Goal: Answer question/provide support

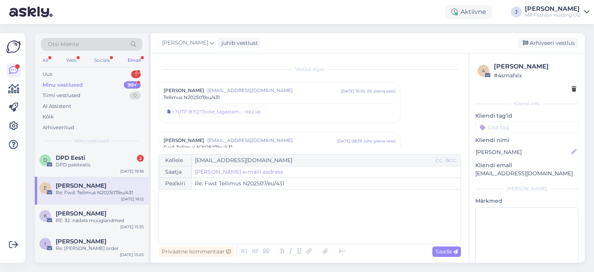
scroll to position [30, 0]
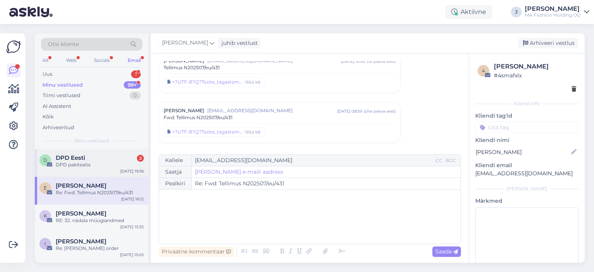
drag, startPoint x: 103, startPoint y: 176, endPoint x: 106, endPoint y: 173, distance: 4.1
click at [103, 177] on div "E [PERSON_NAME] Re: Fwd: Tellimus N202507/eu/431 [DATE] 16:12" at bounding box center [92, 191] width 114 height 28
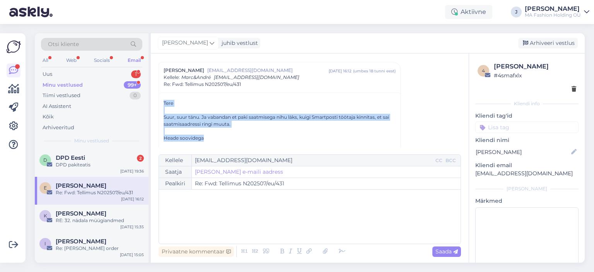
drag, startPoint x: 220, startPoint y: 137, endPoint x: 157, endPoint y: 92, distance: 77.1
click at [157, 92] on div "Vestlus [PERSON_NAME] [EMAIL_ADDRESS][DOMAIN_NAME] [DATE] 10:50 ( 10 päeva eest…" at bounding box center [310, 157] width 318 height 209
click at [210, 123] on div "Suur, suur tänu. Ja vabandan et paki saatmisega nihu läks, kuigi Smartposti töö…" at bounding box center [280, 121] width 232 height 14
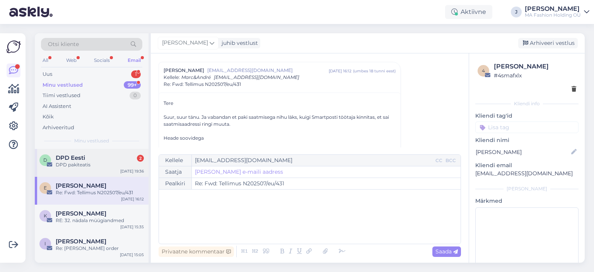
click at [114, 169] on div "D DPD Eesti 2 DPD pakiteatis [DATE] 19:36" at bounding box center [92, 163] width 114 height 28
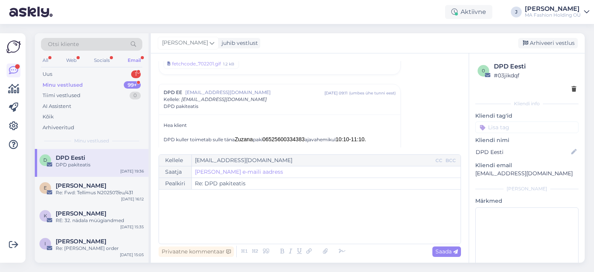
scroll to position [1929, 0]
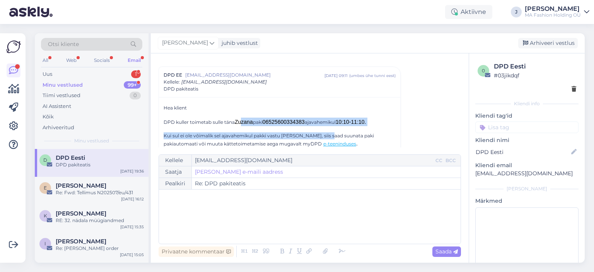
drag, startPoint x: 242, startPoint y: 112, endPoint x: 327, endPoint y: 113, distance: 85.9
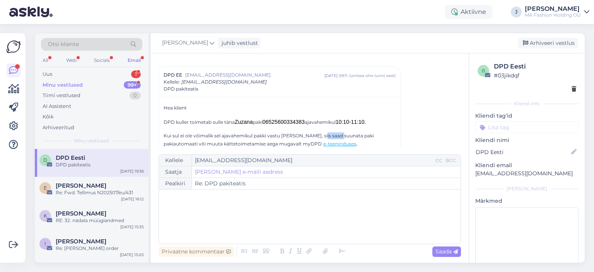
click at [378, 132] on p "Kui sul ei ole võimalik sel ajavahemikul pakki vastu [PERSON_NAME], siis saad s…" at bounding box center [280, 139] width 232 height 15
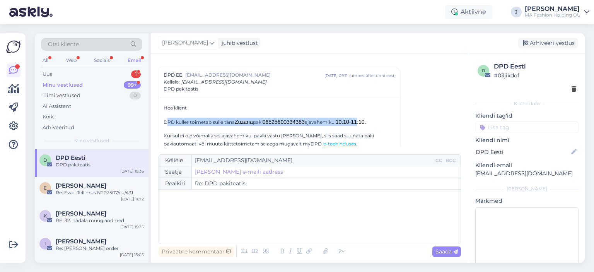
drag, startPoint x: 169, startPoint y: 105, endPoint x: 364, endPoint y: 103, distance: 195.1
click at [98, 81] on div "Minu vestlused 99+" at bounding box center [91, 85] width 101 height 11
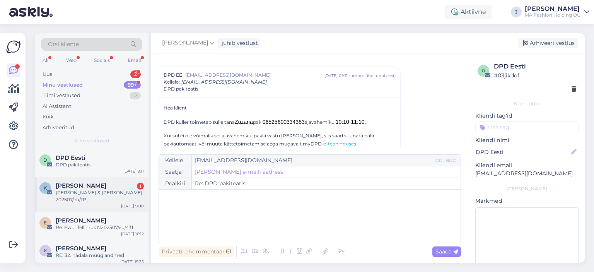
click at [103, 186] on span "[PERSON_NAME]" at bounding box center [81, 185] width 51 height 7
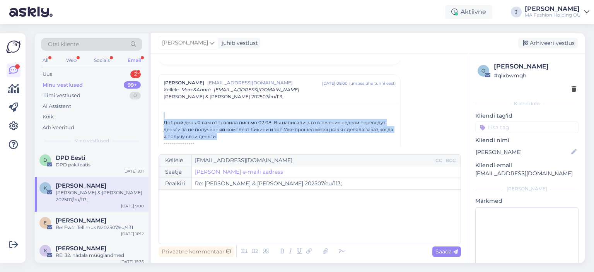
drag, startPoint x: 275, startPoint y: 134, endPoint x: 167, endPoint y: 111, distance: 109.8
click at [167, 112] on div "Добрый день.Я вам отправила письмо 02.08 .Вы написали ,что в течение недели пер…" at bounding box center [280, 236] width 232 height 248
click at [162, 108] on div at bounding box center [162, 108] width 0 height 0
click at [264, 137] on div "Добрый день.Я вам отправила письмо 02.08 .Вы написали ,что в течение недели пер…" at bounding box center [280, 129] width 232 height 21
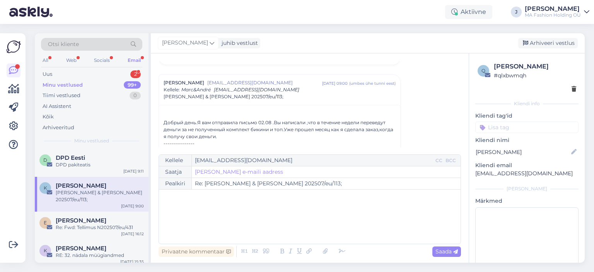
click at [264, 137] on div "Добрый день.Я вам отправила письмо 02.08 .Вы написали ,что в течение недели пер…" at bounding box center [280, 129] width 232 height 21
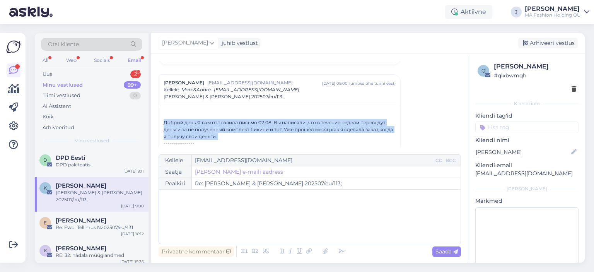
click at [262, 138] on div "Добрый день.Я вам отправила письмо 02.08 .Вы написали ,что в течение недели пер…" at bounding box center [280, 129] width 232 height 21
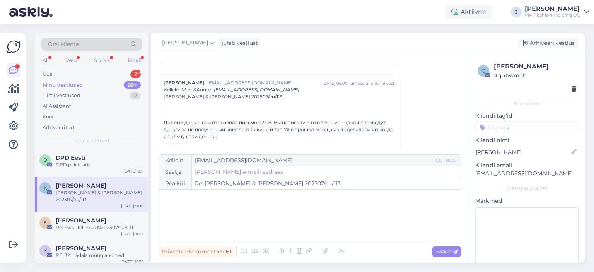
click at [215, 131] on div "Добрый день.Я вам отправила письмо 02.08 .Вы написали ,что в течение недели пер…" at bounding box center [280, 129] width 232 height 21
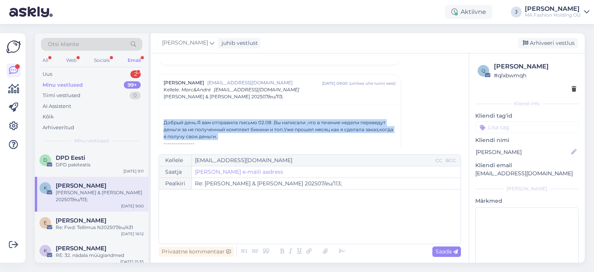
click at [215, 131] on div "Добрый день.Я вам отправила письмо 02.08 .Вы написали ,что в течение недели пер…" at bounding box center [280, 129] width 232 height 21
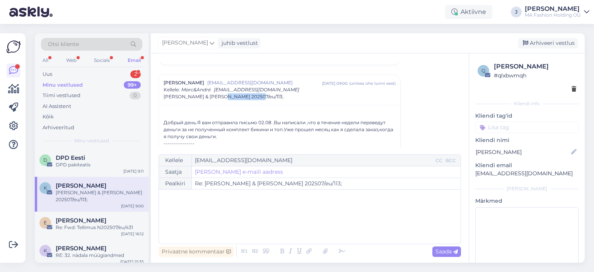
drag, startPoint x: 248, startPoint y: 96, endPoint x: 216, endPoint y: 97, distance: 32.1
click at [216, 97] on span "[PERSON_NAME] & [PERSON_NAME] 202507/eu/113;" at bounding box center [224, 96] width 120 height 7
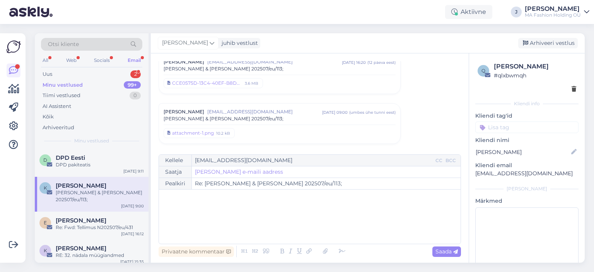
copy span "202507/eu/113"
click at [101, 53] on div "Otsi kliente" at bounding box center [91, 46] width 101 height 17
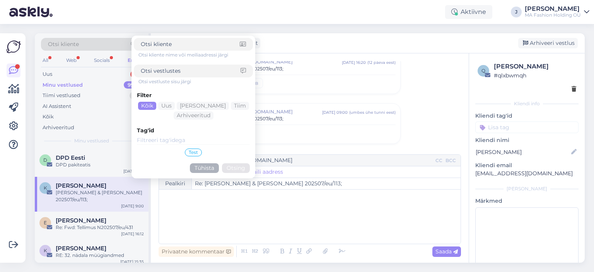
click at [101, 54] on div "Otsi kliente Otsi kliente nime või meiliaadressi järgi Otsi vestluste sisu järg…" at bounding box center [91, 46] width 101 height 17
click at [104, 58] on div "Socials" at bounding box center [102, 60] width 19 height 10
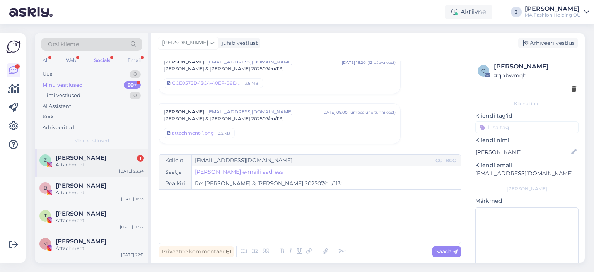
click at [126, 158] on div "[PERSON_NAME] 1" at bounding box center [100, 157] width 88 height 7
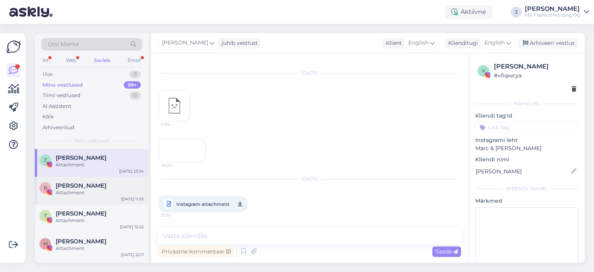
scroll to position [1367, 0]
click at [133, 63] on div "Email" at bounding box center [134, 60] width 16 height 10
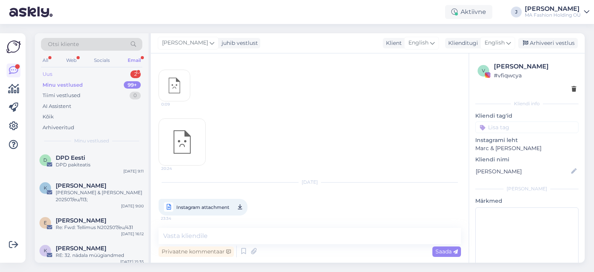
click at [108, 78] on div "Uus 2 Minu vestlused 99+ Tiimi vestlused 0 AI Assistent Kõik Arhiveeritud" at bounding box center [91, 101] width 101 height 64
click at [109, 75] on div "Uus 2" at bounding box center [91, 74] width 101 height 11
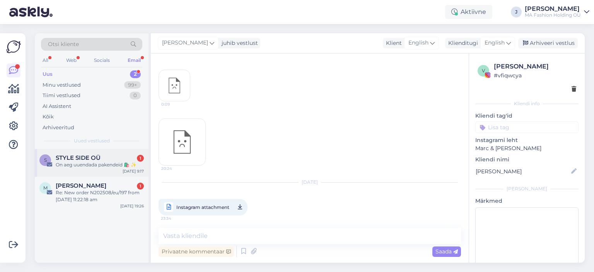
click at [98, 175] on div "S STYLE SIDE OÜ 1 On aeg uuendada pakendeid 🛍️ ✨ [DATE] 9:17" at bounding box center [92, 163] width 114 height 28
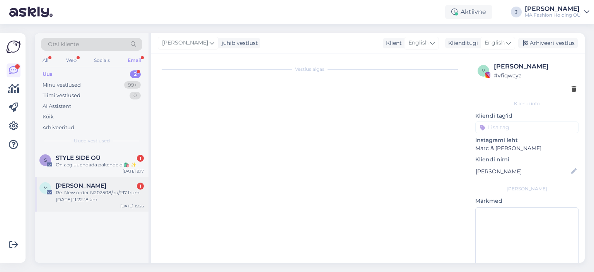
scroll to position [0, 0]
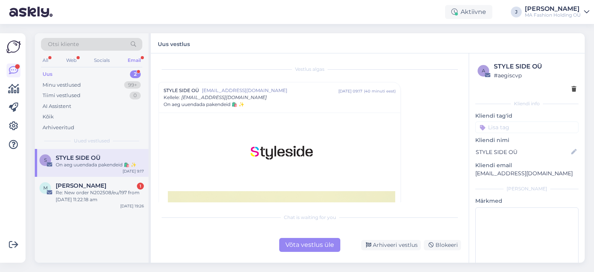
click at [303, 248] on div "Võta vestlus üle" at bounding box center [309, 245] width 61 height 14
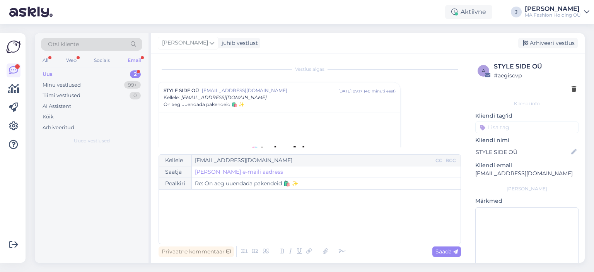
scroll to position [21, 0]
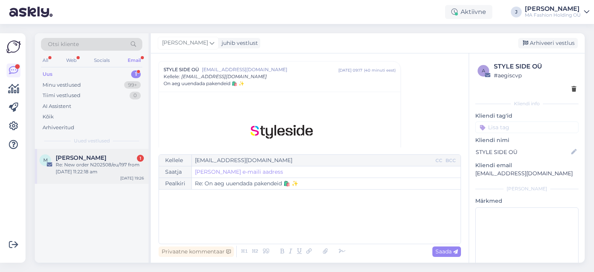
click at [111, 171] on div "Re: New order N202508/eu/197 from [DATE] 11:22:18 am" at bounding box center [100, 168] width 88 height 14
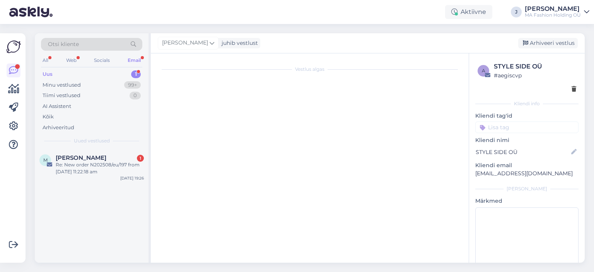
scroll to position [0, 0]
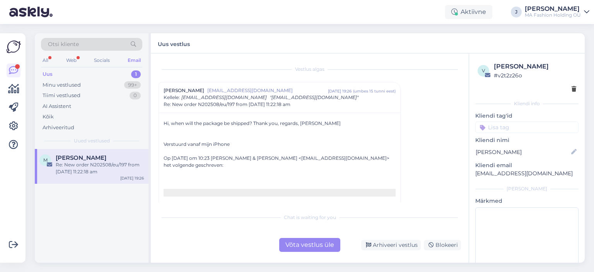
click at [301, 242] on div "Võta vestlus üle" at bounding box center [309, 245] width 61 height 14
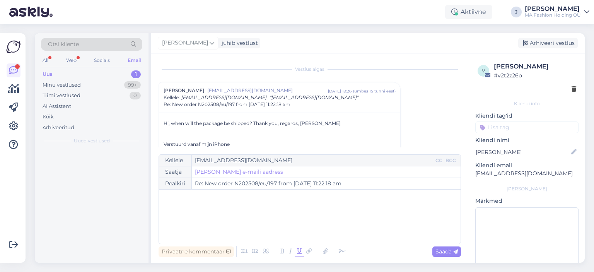
scroll to position [21, 0]
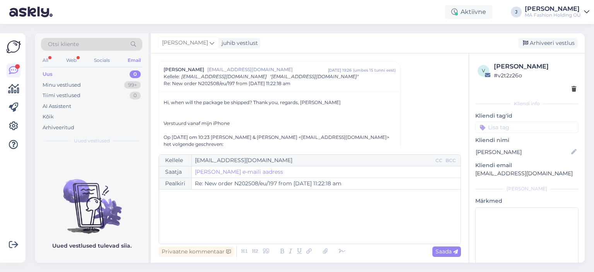
click at [79, 55] on div "All Web Socials Email" at bounding box center [91, 61] width 101 height 12
click at [74, 55] on div "Web" at bounding box center [72, 60] width 14 height 10
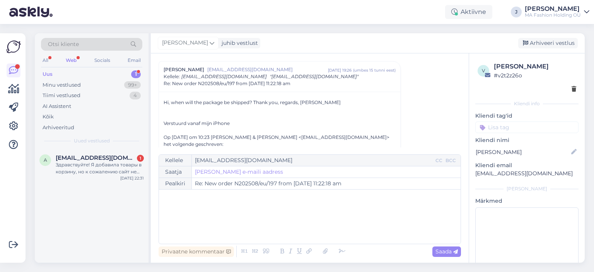
click at [107, 142] on span "Uued vestlused" at bounding box center [92, 140] width 36 height 7
click at [113, 148] on div "Otsi kliente All Web Socials Email Uus 1 Minu vestlused 99+ Tiimi vestlused 4 A…" at bounding box center [92, 91] width 114 height 116
click at [120, 154] on span "[EMAIL_ADDRESS][DOMAIN_NAME]" at bounding box center [96, 157] width 81 height 7
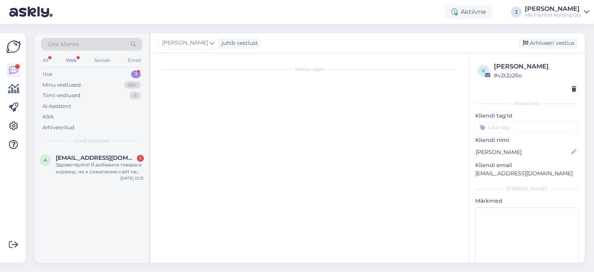
scroll to position [0, 0]
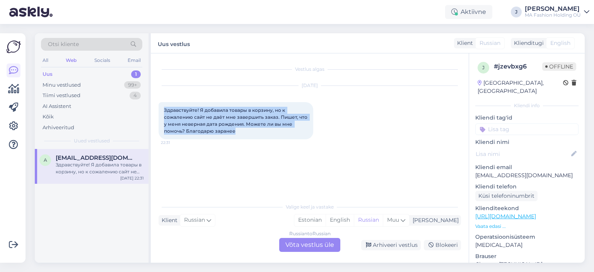
drag, startPoint x: 263, startPoint y: 131, endPoint x: 158, endPoint y: 103, distance: 108.4
click at [159, 103] on div "Здравствуйте! Я добавила товары в корзину, но к сожалению сайт не даёт мне заве…" at bounding box center [236, 120] width 155 height 37
click at [187, 113] on span "Здравствуйте! Я добавила товары в корзину, но к сожалению сайт не даёт мне заве…" at bounding box center [236, 120] width 145 height 27
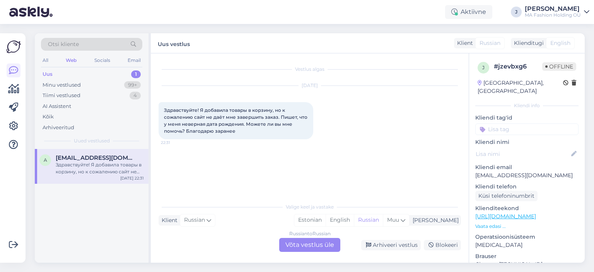
click at [231, 133] on span "Здравствуйте! Я добавила товары в корзину, но к сожалению сайт не даёт мне заве…" at bounding box center [236, 120] width 145 height 27
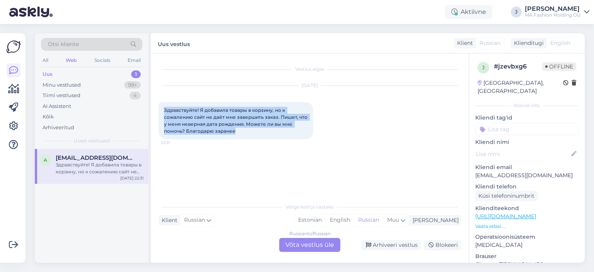
drag, startPoint x: 235, startPoint y: 135, endPoint x: 155, endPoint y: 106, distance: 84.7
click at [155, 106] on div "Vestlus algas [DATE] Здравствуйте! Я добавила товары в корзину, но к сожалению …" at bounding box center [310, 157] width 318 height 209
click at [175, 106] on div "Здравствуйте! Я добавила товары в корзину, но к сожалению сайт не даёт мне заве…" at bounding box center [236, 120] width 155 height 37
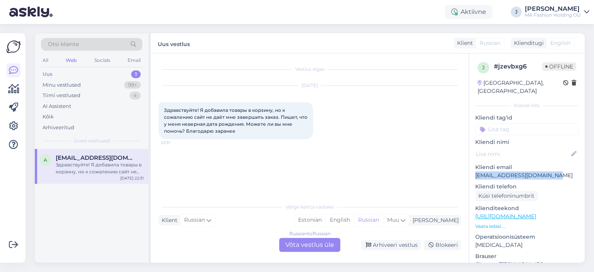
drag, startPoint x: 555, startPoint y: 170, endPoint x: 475, endPoint y: 170, distance: 79.3
click at [475, 170] on div "j # jzevbxg6 Offline [GEOGRAPHIC_DATA], [GEOGRAPHIC_DATA] Kliendi info Kliendi …" at bounding box center [527, 216] width 116 height 326
copy p "[EMAIL_ADDRESS][DOMAIN_NAME]"
click at [313, 240] on div "Russian to Russian Võta vestlus üle" at bounding box center [309, 245] width 61 height 14
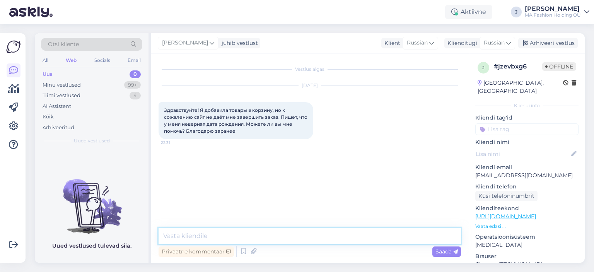
click at [316, 238] on textarea at bounding box center [310, 236] width 303 height 16
paste textarea "Самый быстрый способ — это если я оформлю заказ вручную и отправлю вам ссылку н…"
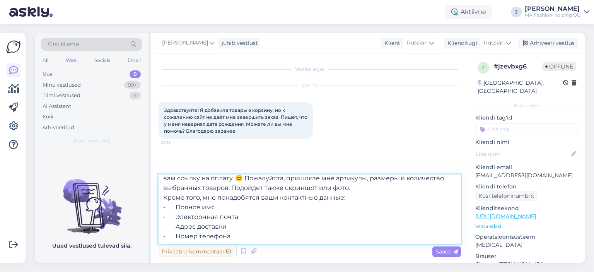
scroll to position [23, 0]
type textarea "Здравствуйте! Самый быстрый способ — это если я оформлю заказ вручную и отправл…"
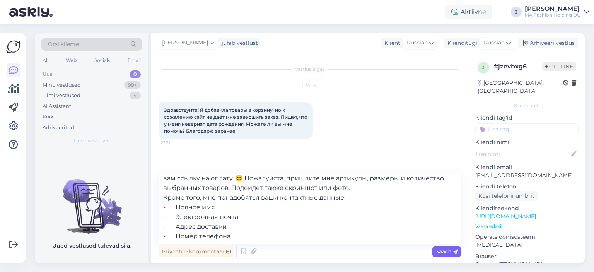
click at [456, 251] on icon at bounding box center [456, 252] width 5 height 5
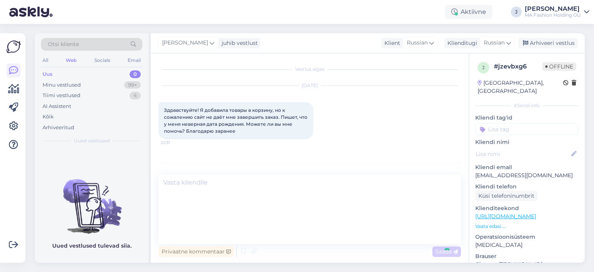
scroll to position [0, 0]
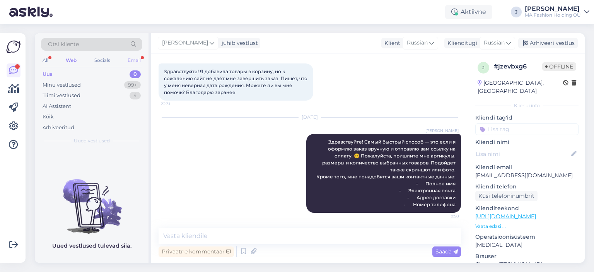
click at [131, 62] on div "Email" at bounding box center [134, 60] width 16 height 10
click at [107, 90] on div "Tiimi vestlused 0" at bounding box center [91, 95] width 101 height 11
click at [105, 86] on div "Minu vestlused 99+" at bounding box center [91, 85] width 101 height 11
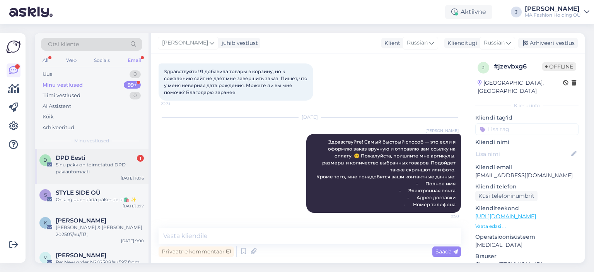
click at [110, 167] on div "Sinu pakk on toimetatud DPD pakiautomaati" at bounding box center [100, 168] width 88 height 14
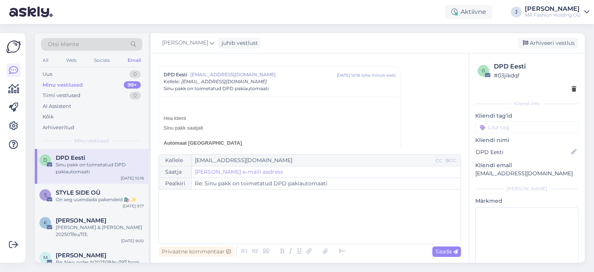
scroll to position [2020, 0]
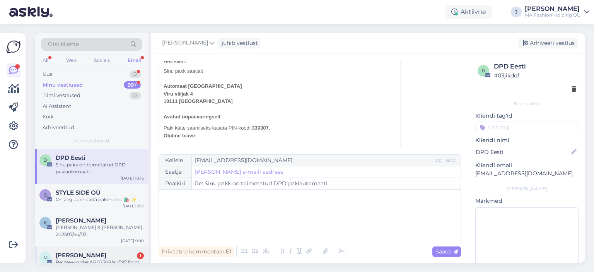
click at [115, 247] on div "M [PERSON_NAME] 1 Re: New order N202508/eu/197 from [DATE] 11:22:18 am [DATE] 1…" at bounding box center [92, 264] width 114 height 35
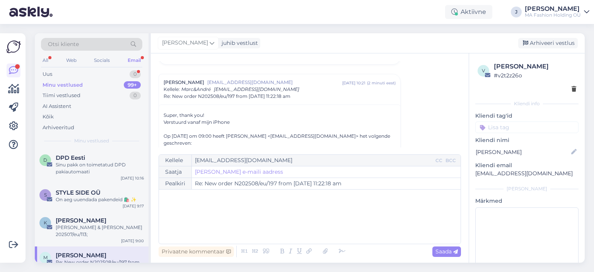
click at [180, 127] on div "Op [DATE] om 09:00 heeft [PERSON_NAME] <[EMAIL_ADDRESS][DOMAIN_NAME]> het volge…" at bounding box center [280, 140] width 232 height 28
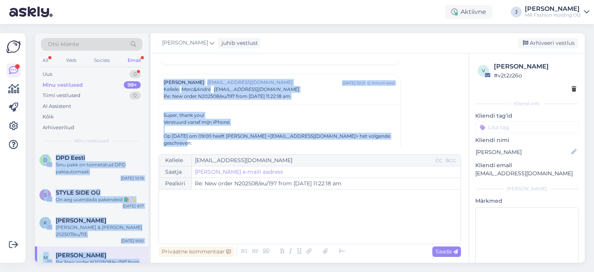
drag, startPoint x: 218, startPoint y: 140, endPoint x: 123, endPoint y: 81, distance: 112.0
click at [125, 83] on div "Otsi kliente All Web Socials Email Uus 0 Minu vestlused 99+ Tiimi vestlused 0 A…" at bounding box center [310, 148] width 550 height 230
click at [101, 69] on div "Uus 0" at bounding box center [91, 74] width 101 height 11
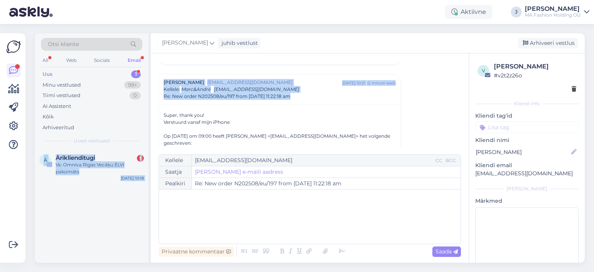
click at [102, 72] on div "Uus 1" at bounding box center [91, 74] width 101 height 11
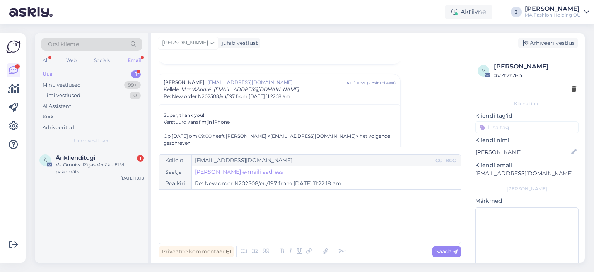
click at [107, 145] on div "Otsi kliente All Web Socials Email Uus 1 Minu vestlused 99+ Tiimi vestlused 0 A…" at bounding box center [92, 91] width 114 height 116
click at [108, 157] on div "Äriklienditugi 1" at bounding box center [100, 157] width 88 height 7
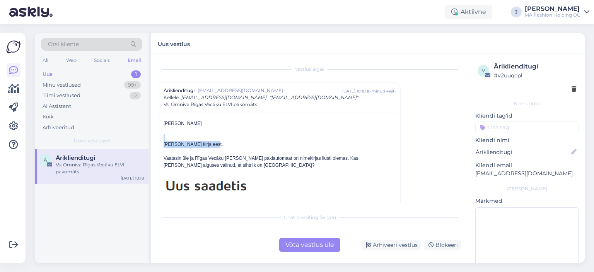
drag, startPoint x: 207, startPoint y: 145, endPoint x: 169, endPoint y: 139, distance: 38.8
click at [169, 139] on p "[PERSON_NAME] kirja eest." at bounding box center [280, 141] width 232 height 14
drag, startPoint x: 255, startPoint y: 159, endPoint x: 320, endPoint y: 158, distance: 65.0
click at [320, 158] on p "Vaatasin üle ja Rīgas Vecāķu [PERSON_NAME] pakiautomaat on nimekirjas ilusti ol…" at bounding box center [280, 162] width 232 height 14
click at [308, 244] on div "Võta vestlus üle" at bounding box center [309, 245] width 61 height 14
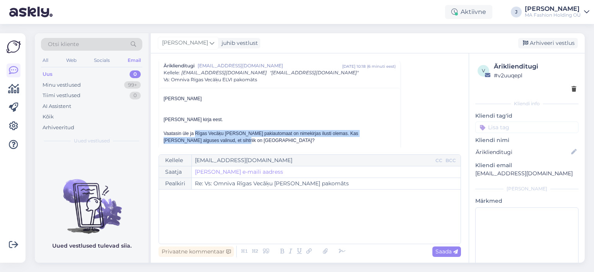
scroll to position [26, 0]
drag, startPoint x: 195, startPoint y: 138, endPoint x: 252, endPoint y: 136, distance: 56.9
click at [252, 136] on p "Vaatasin üle ja Rīgas Vecāķu [PERSON_NAME] pakiautomaat on nimekirjas ilusti ol…" at bounding box center [280, 136] width 232 height 14
